Goal: Entertainment & Leisure: Browse casually

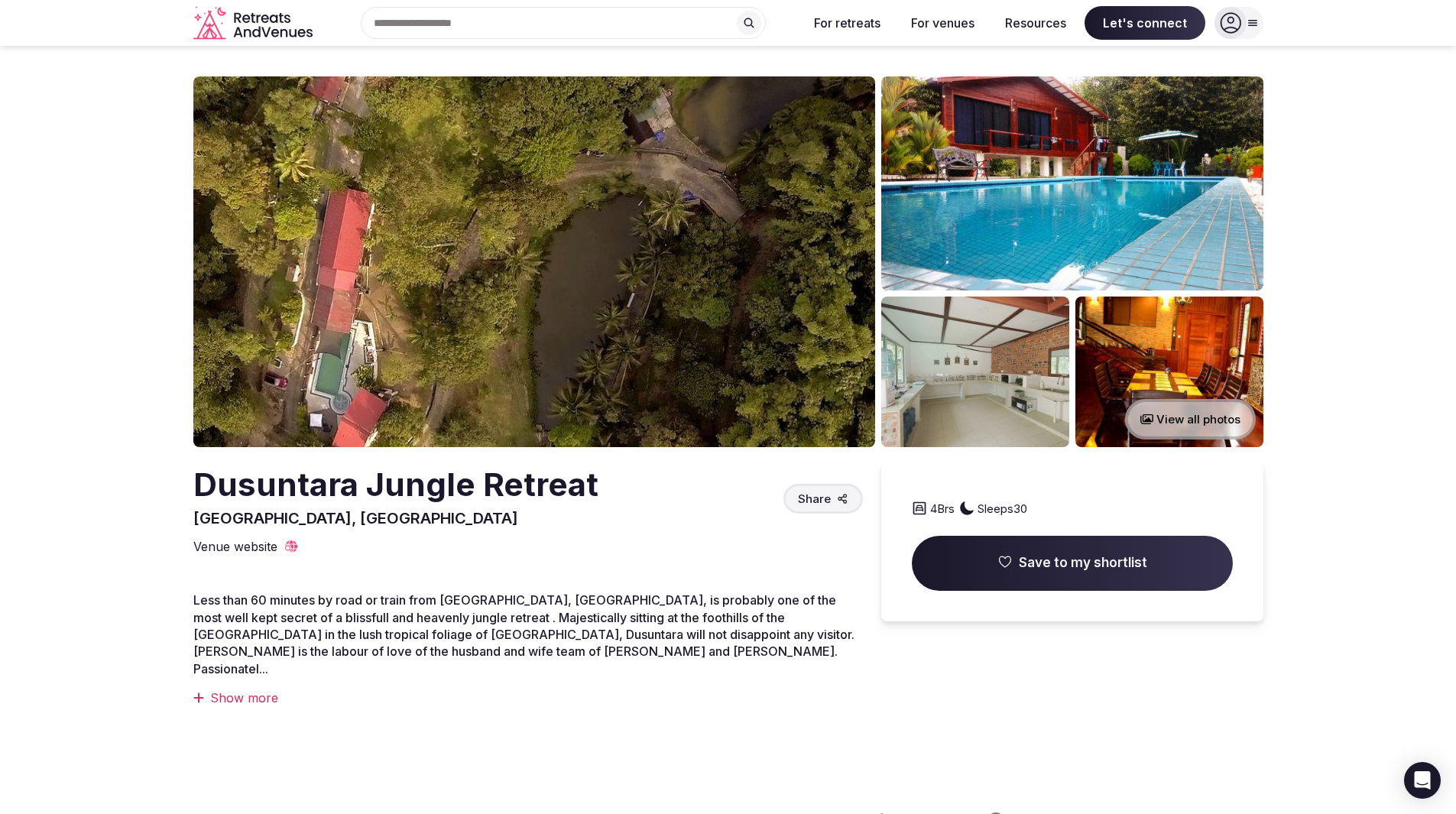
click at [1190, 418] on button "View all photos" at bounding box center [1190, 419] width 131 height 40
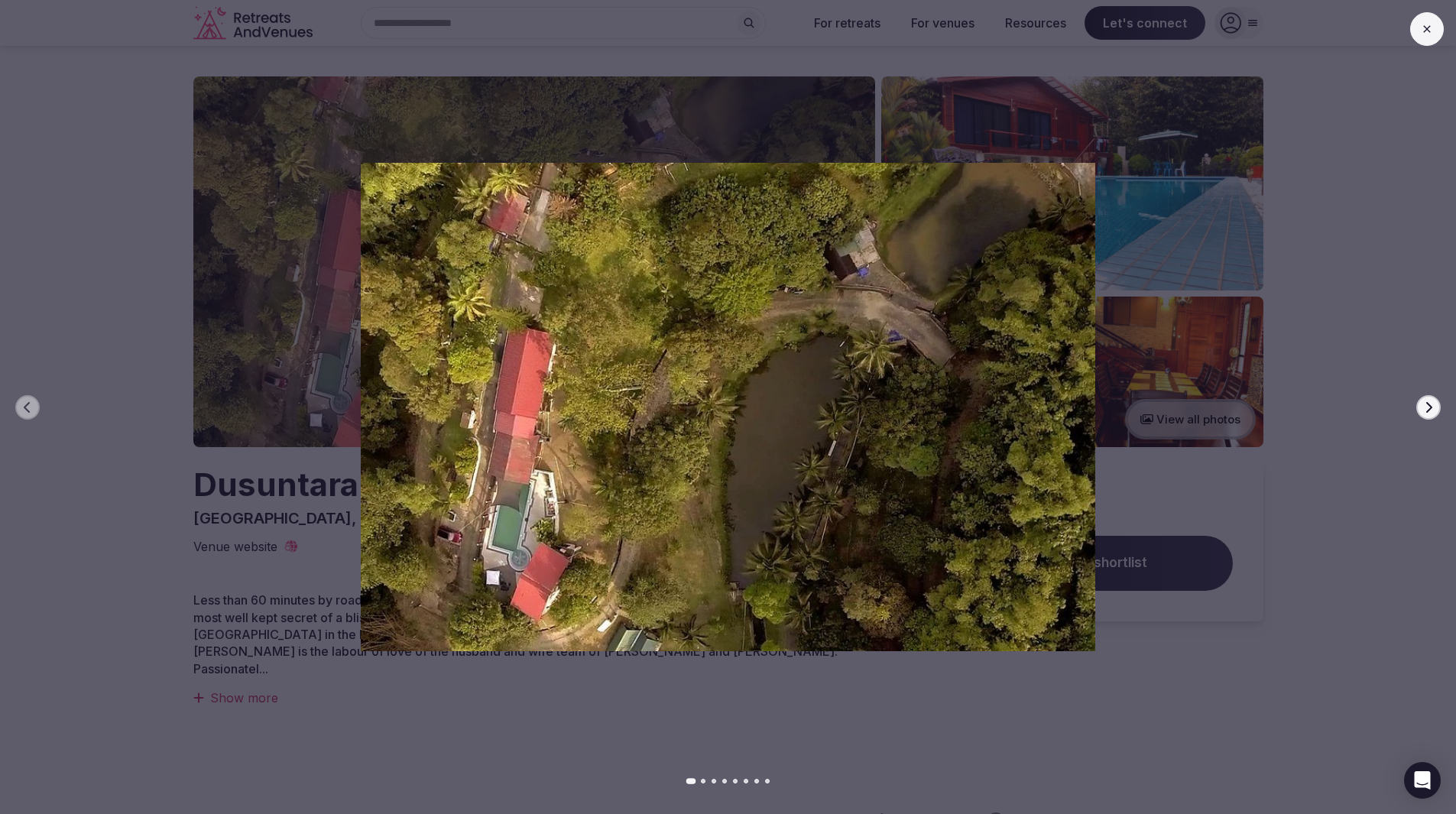
click at [1431, 408] on icon "button" at bounding box center [1429, 407] width 12 height 12
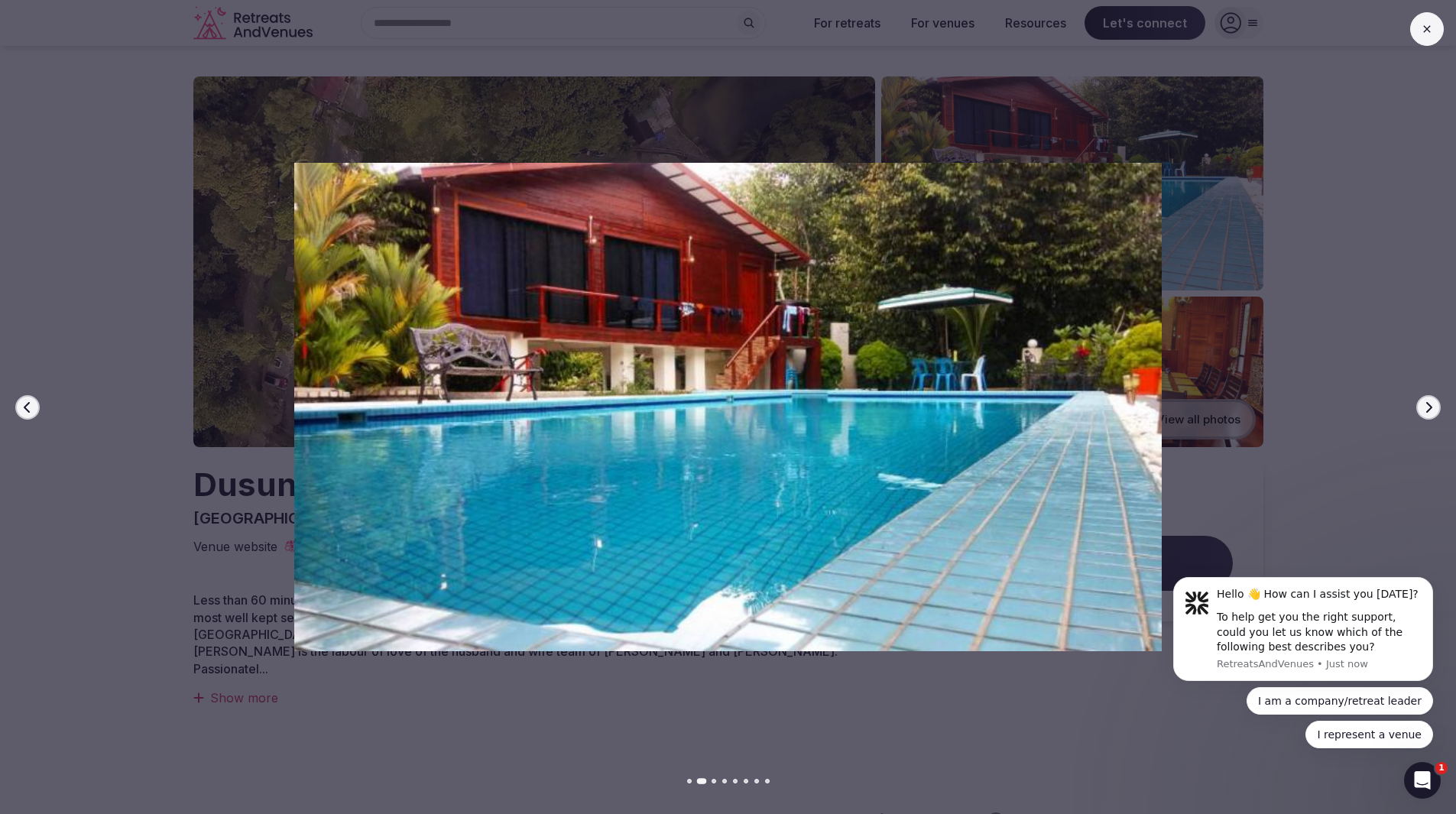
click at [1431, 408] on icon "button" at bounding box center [1429, 407] width 12 height 12
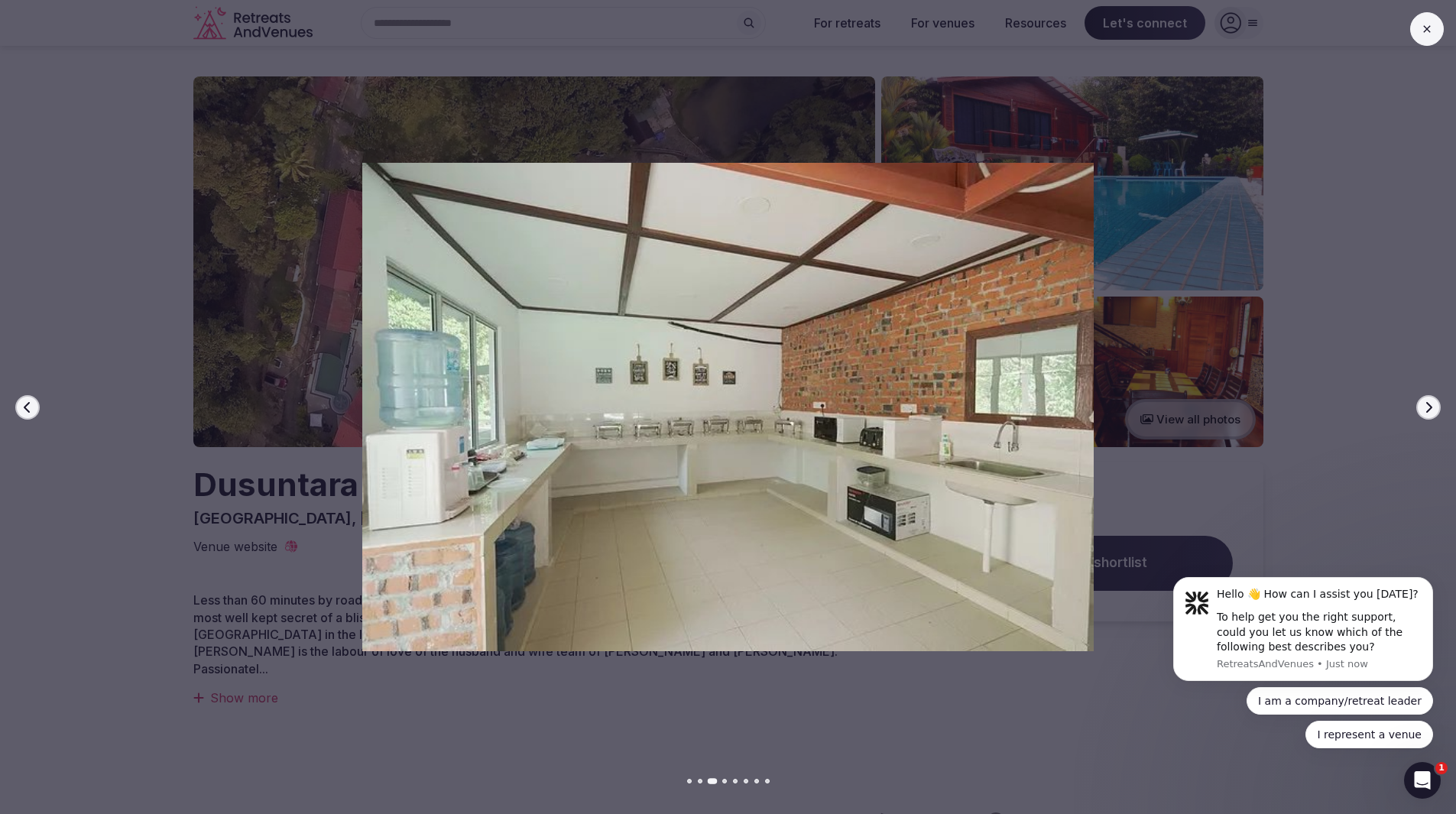
click at [1431, 408] on icon "button" at bounding box center [1429, 407] width 12 height 12
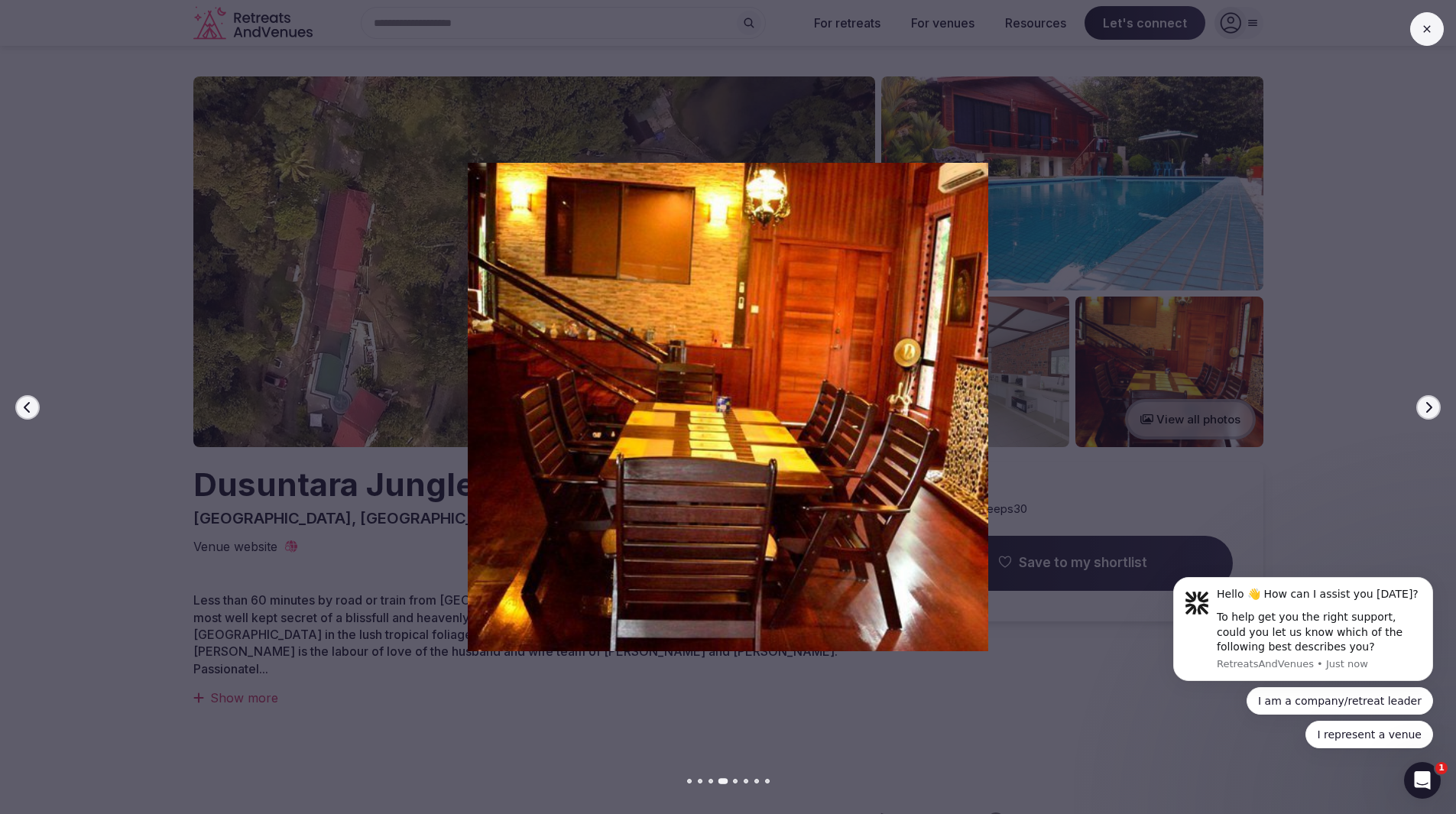
click at [1431, 408] on icon "button" at bounding box center [1429, 407] width 12 height 12
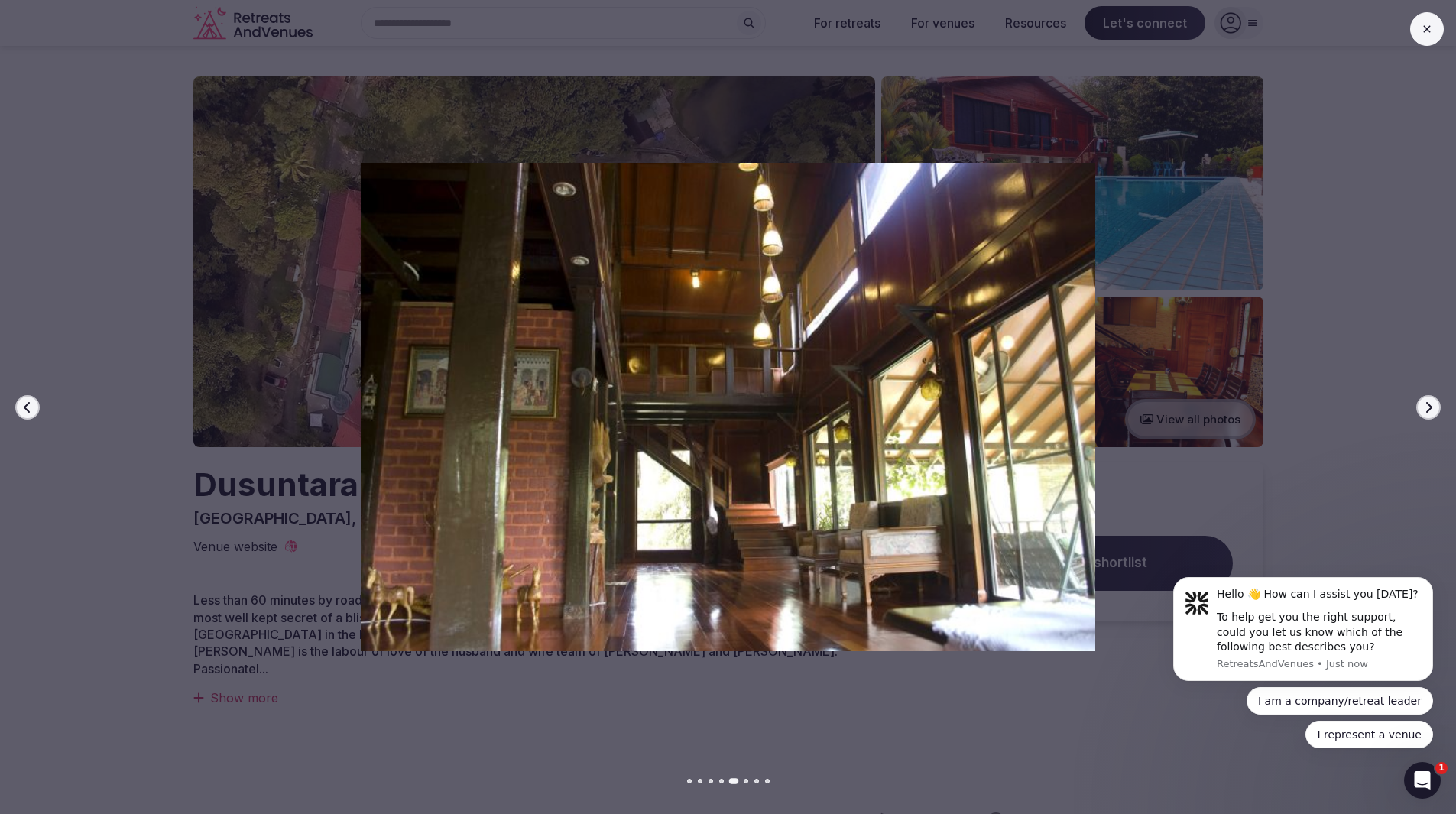
click at [1431, 408] on icon "button" at bounding box center [1429, 407] width 12 height 12
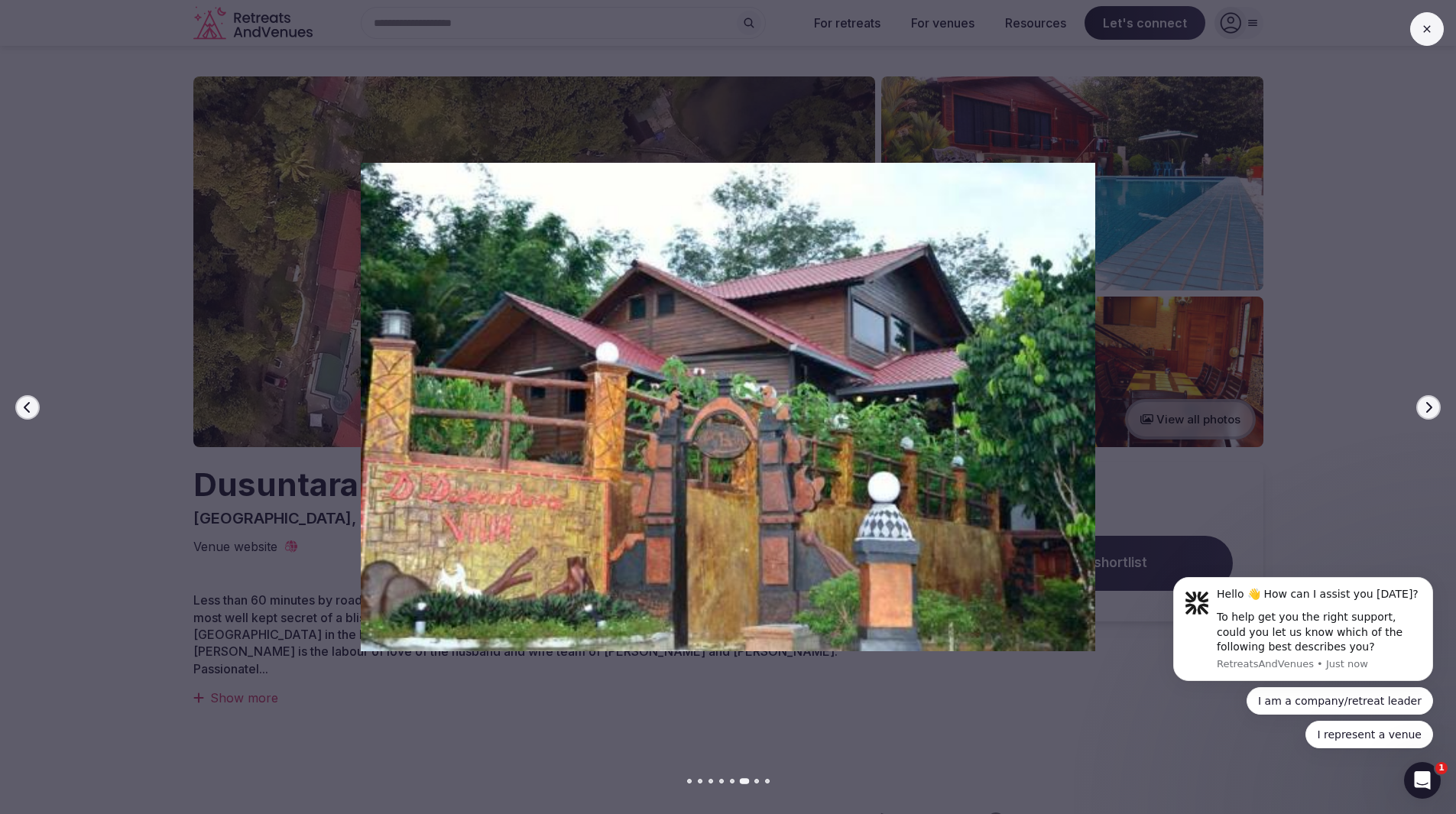
click at [1431, 408] on icon "button" at bounding box center [1429, 407] width 12 height 12
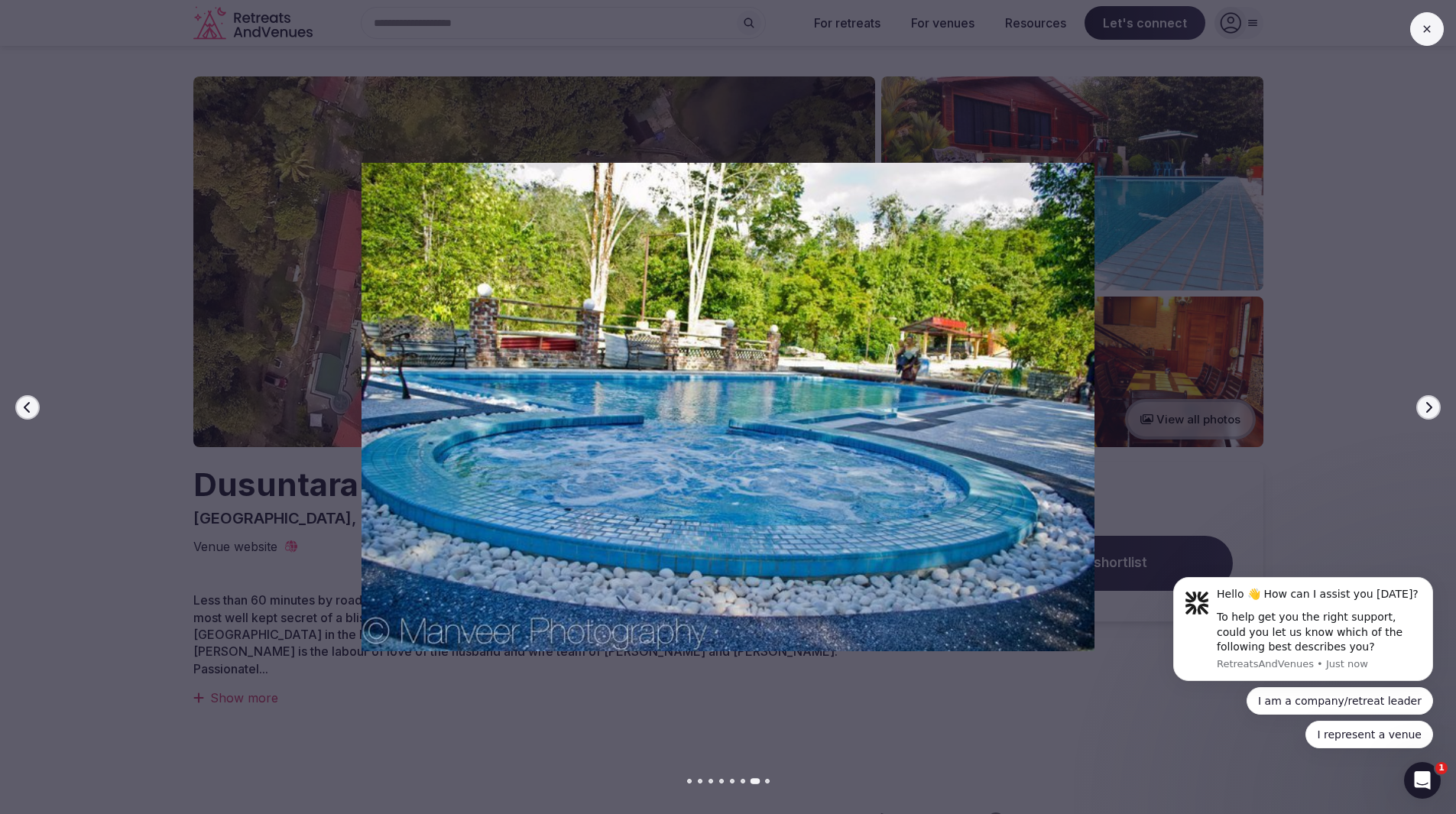
click at [1431, 408] on icon "button" at bounding box center [1429, 407] width 12 height 12
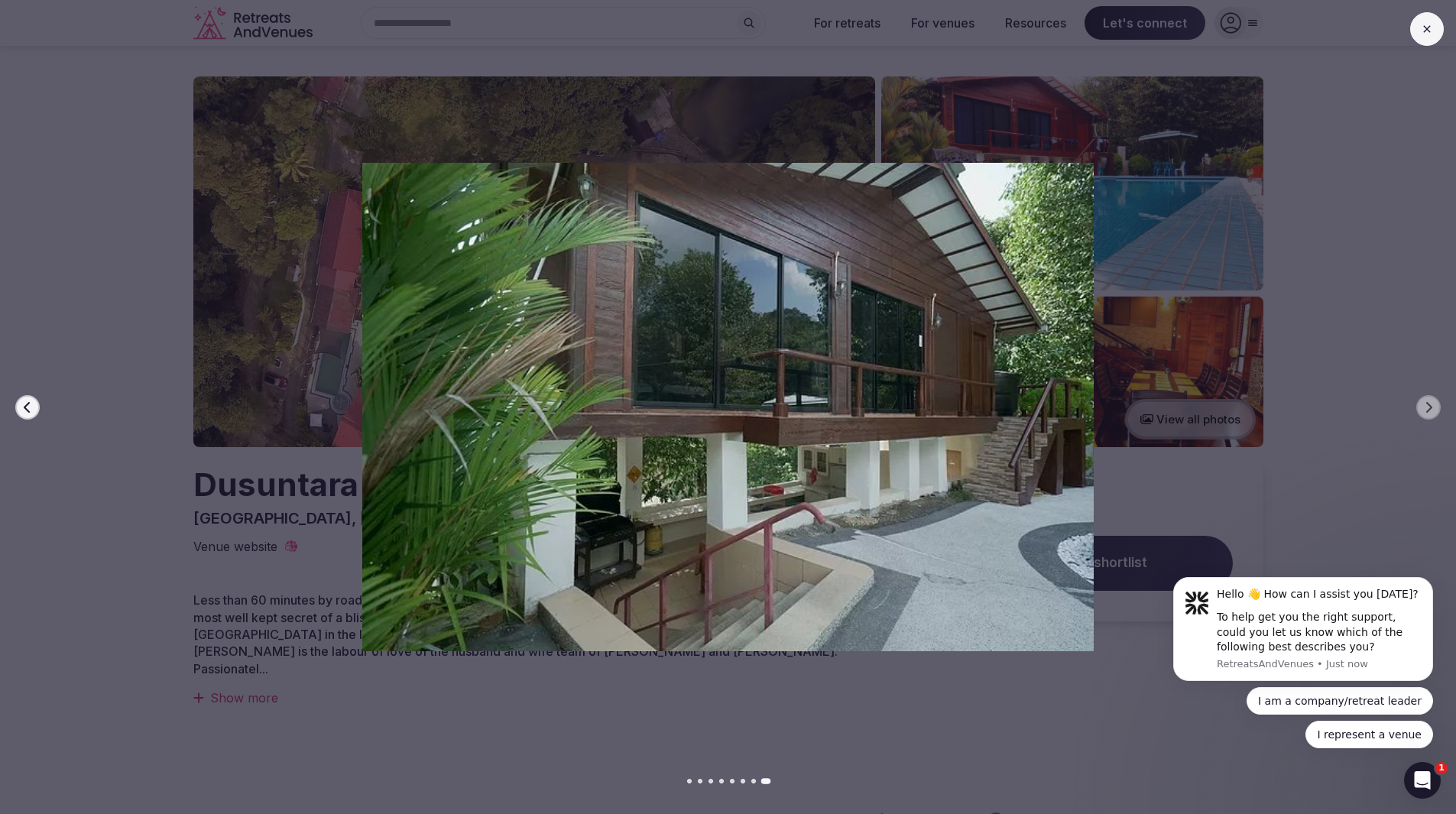
click at [1430, 33] on icon at bounding box center [1427, 29] width 12 height 12
